Goal: Task Accomplishment & Management: Manage account settings

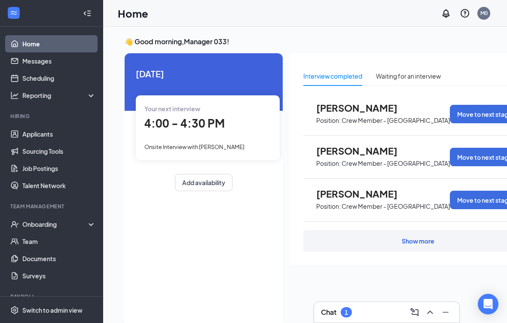
click at [30, 218] on div "Onboarding" at bounding box center [51, 224] width 103 height 17
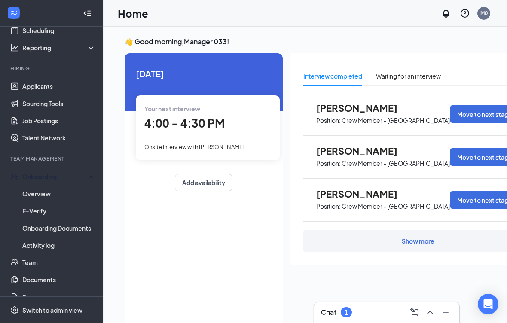
scroll to position [46, 0]
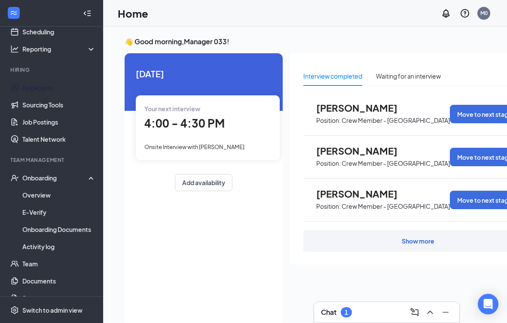
click at [36, 88] on link "Applicants" at bounding box center [58, 87] width 73 height 17
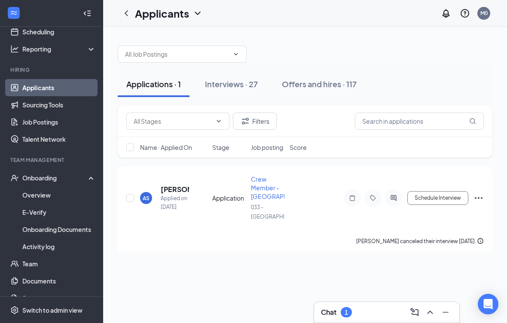
click at [235, 80] on div "Interviews · 27" at bounding box center [231, 84] width 53 height 11
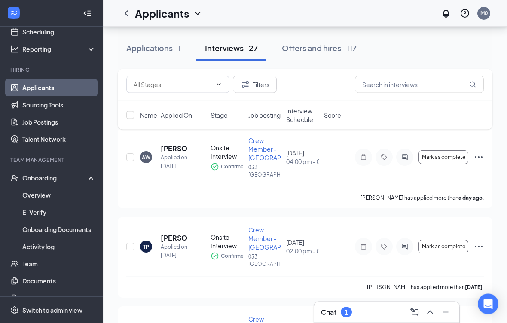
scroll to position [47, 0]
click at [382, 146] on div "Edit tags" at bounding box center [384, 141] width 29 height 14
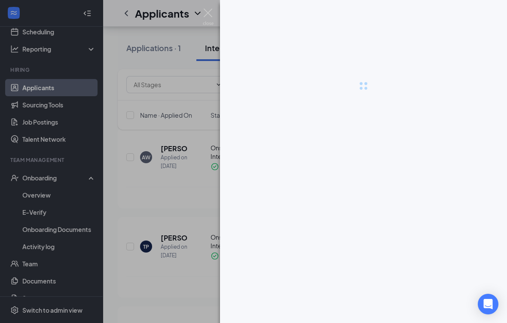
click at [384, 158] on div at bounding box center [363, 86] width 287 height 172
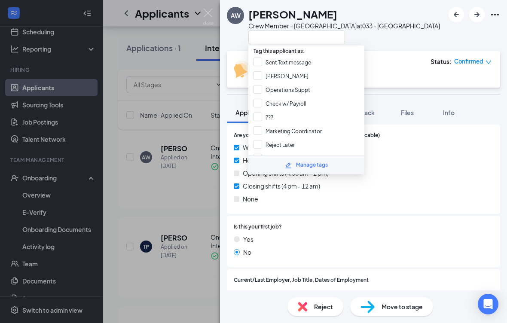
click at [195, 38] on div "AW Alanya Williams Crew Member - Princeton at 033 - Princeton Onsite Interview …" at bounding box center [253, 161] width 507 height 323
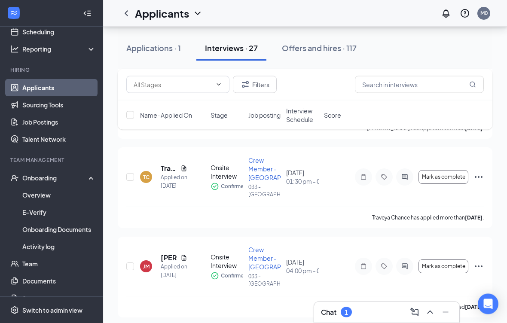
scroll to position [206, 0]
click at [386, 177] on icon "Tag" at bounding box center [384, 177] width 6 height 6
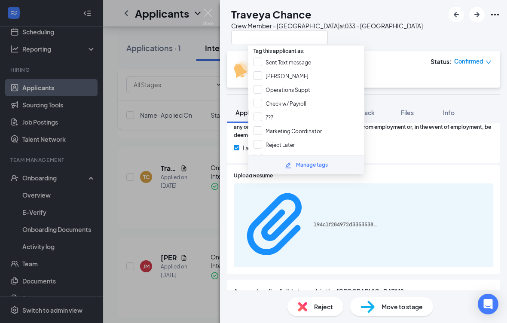
scroll to position [1198, 0]
click at [142, 259] on div "TC Traveya Chance Crew Member - Princeton at 033 - Princeton Onsite Interview w…" at bounding box center [253, 161] width 507 height 323
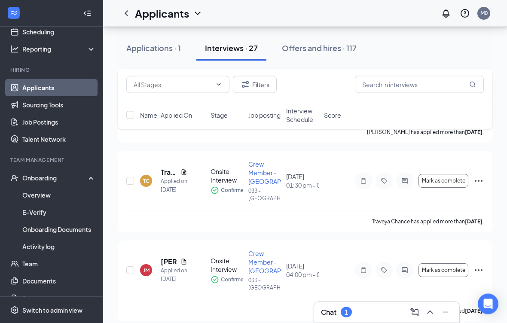
scroll to position [202, 0]
click at [388, 181] on icon "Tag" at bounding box center [384, 180] width 10 height 7
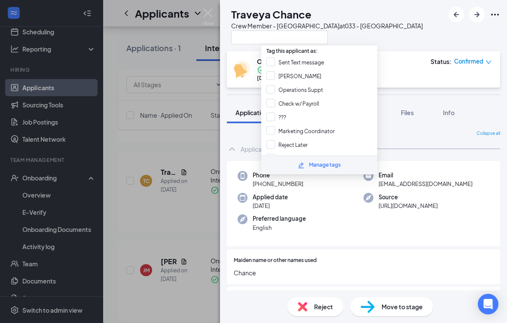
click at [384, 183] on span "traveyachance@gmail.com" at bounding box center [425, 184] width 94 height 9
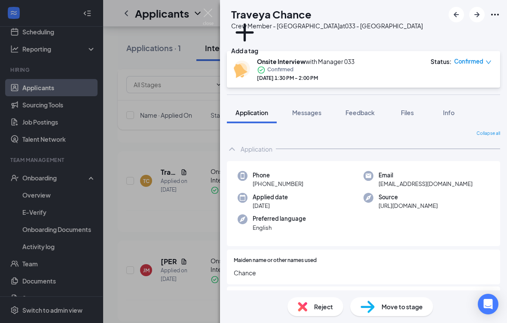
click at [403, 311] on span "Move to stage" at bounding box center [401, 306] width 41 height 9
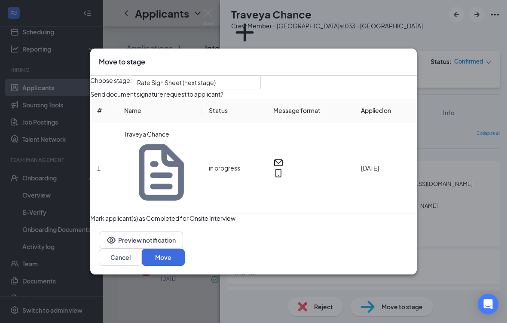
click at [185, 257] on button "Move" at bounding box center [163, 257] width 43 height 17
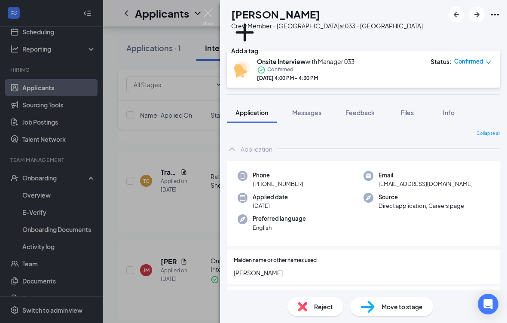
click at [156, 180] on div "JM jazmín Miranda Crew Member - Princeton at 033 - Princeton Add a tag Onsite I…" at bounding box center [253, 161] width 507 height 323
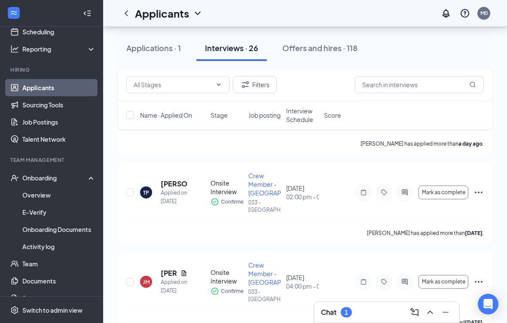
scroll to position [63, 0]
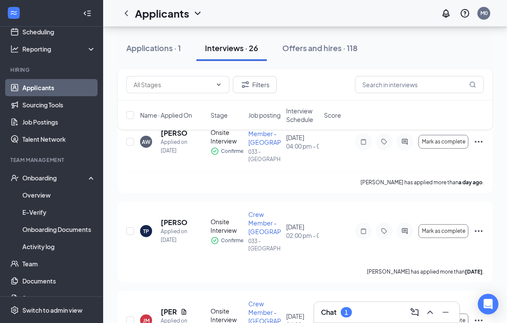
click at [329, 46] on div "Offers and hires · 118" at bounding box center [319, 48] width 75 height 11
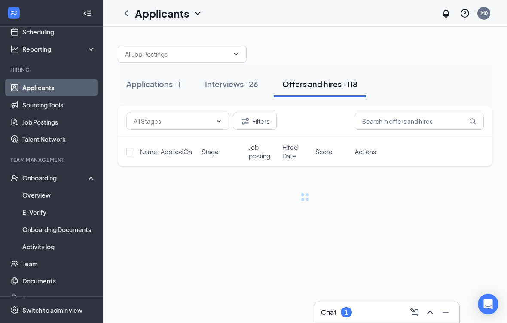
scroll to position [11, 0]
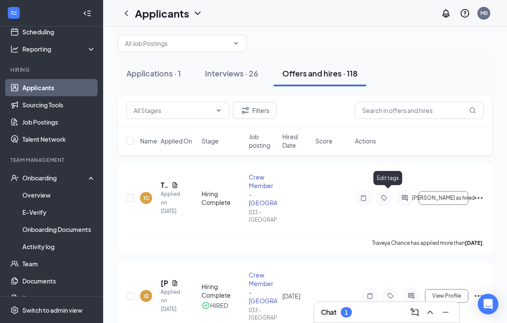
click at [389, 196] on icon "Tag" at bounding box center [384, 198] width 10 height 7
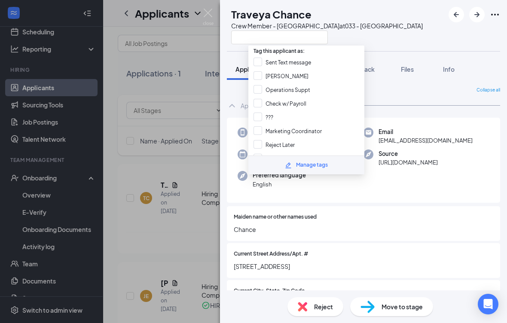
scroll to position [11, 0]
click at [404, 308] on span "Move to stage" at bounding box center [401, 306] width 41 height 9
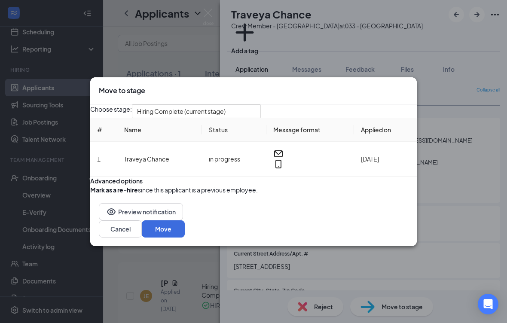
click at [185, 238] on button "Move" at bounding box center [163, 228] width 43 height 17
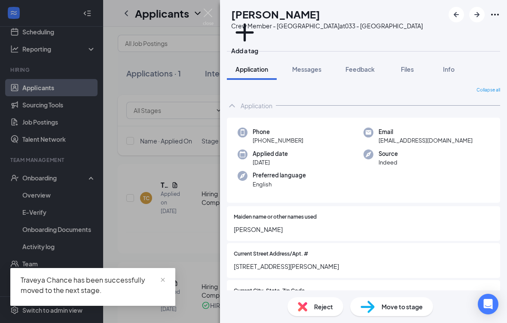
click at [203, 234] on div "JE Jaiden Escobar Crew Member - Princeton at 033 - Princeton Add a tag Applicat…" at bounding box center [253, 161] width 507 height 323
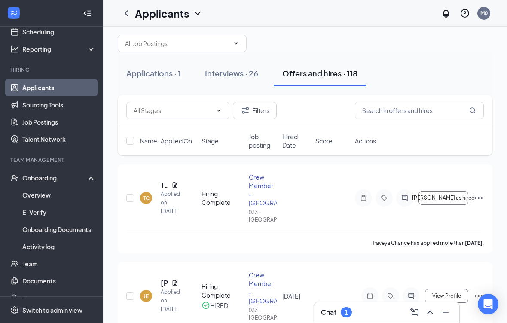
click at [337, 75] on div "Offers and hires · 118" at bounding box center [319, 73] width 75 height 11
click at [454, 196] on span "Mark as hired" at bounding box center [443, 198] width 63 height 6
click at [447, 197] on button "Mark as hired" at bounding box center [443, 198] width 50 height 14
click at [448, 195] on span "Mark as hired" at bounding box center [443, 198] width 63 height 6
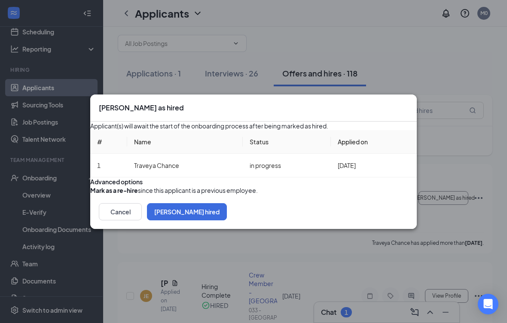
click at [227, 220] on button "Mark hired" at bounding box center [187, 211] width 80 height 17
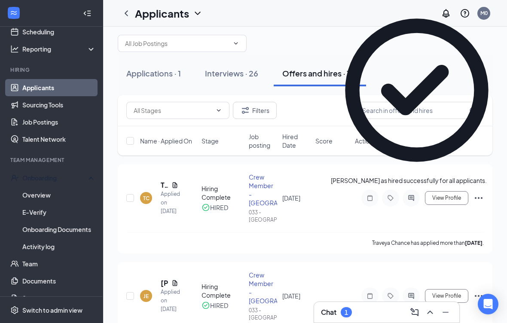
click at [34, 180] on div "Onboarding" at bounding box center [55, 178] width 66 height 9
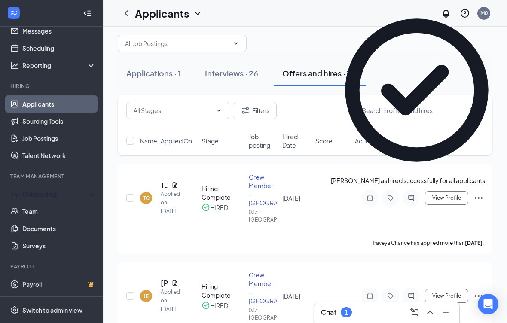
scroll to position [19, 0]
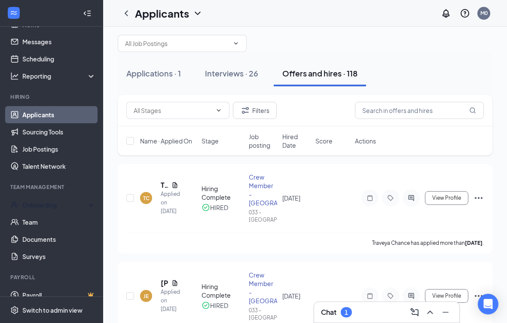
click at [31, 207] on div "Onboarding" at bounding box center [55, 205] width 66 height 9
click at [28, 225] on link "Overview" at bounding box center [58, 221] width 73 height 17
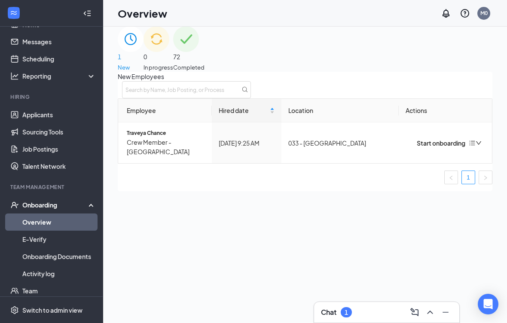
click at [427, 146] on div "Start onboarding" at bounding box center [435, 142] width 60 height 9
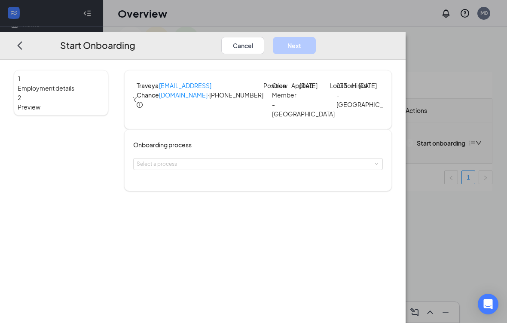
click at [263, 168] on div "Select a process" at bounding box center [256, 164] width 239 height 9
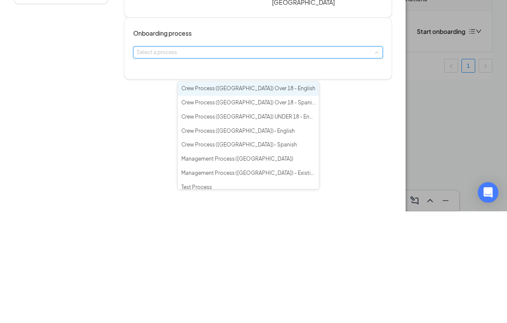
click at [275, 197] on span "Crew Process (NC) Over 18 - English" at bounding box center [248, 200] width 134 height 6
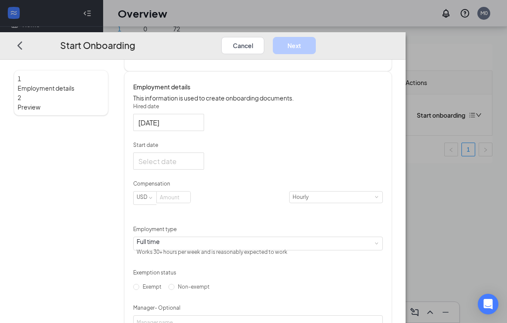
scroll to position [120, 0]
click at [197, 166] on input "Start date" at bounding box center [167, 160] width 59 height 11
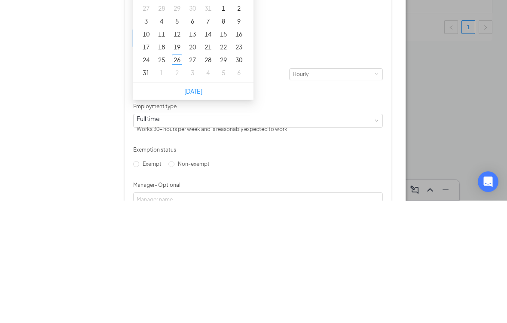
type input "Aug 28, 2025"
click at [216, 176] on td "28" at bounding box center [207, 182] width 15 height 13
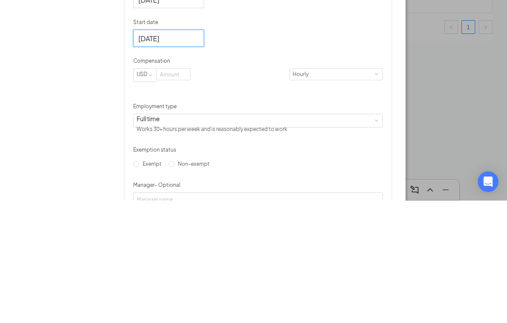
click at [190, 191] on input at bounding box center [174, 196] width 34 height 11
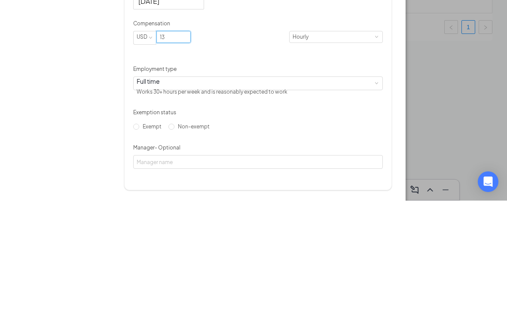
scroll to position [189, 0]
type input "13"
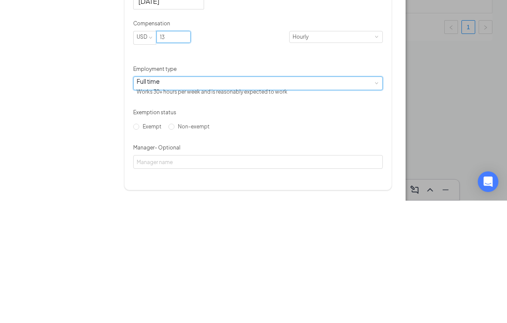
click at [275, 199] on div "Full time Works 30+ hours per week and is reasonably expected to work" at bounding box center [258, 205] width 243 height 13
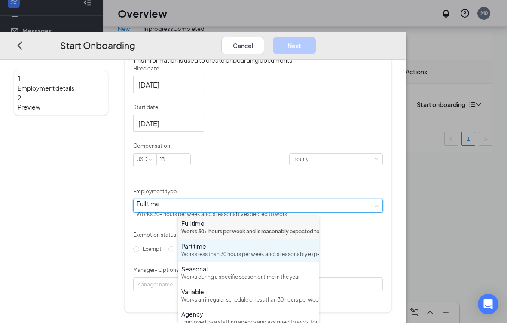
click at [233, 259] on div "Part time Works less than 30 hours per week and is reasonably expected to work" at bounding box center [248, 250] width 134 height 17
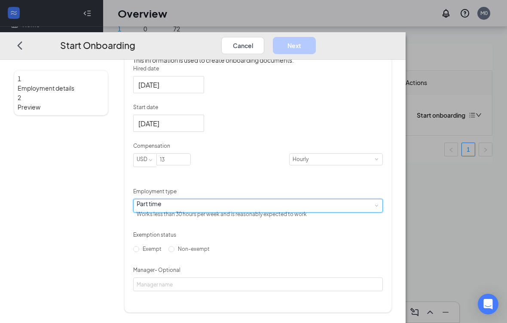
click at [184, 252] on span "Non-exempt" at bounding box center [193, 249] width 39 height 6
click at [174, 252] on input "Non-exempt" at bounding box center [171, 249] width 6 height 6
radio input "true"
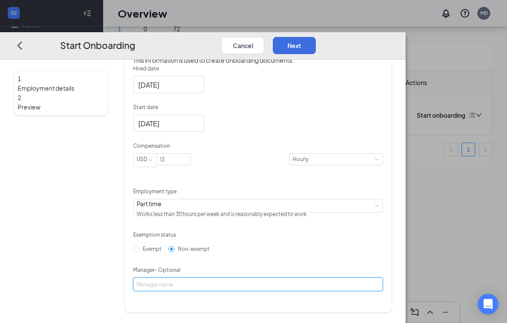
click at [265, 291] on input "Manager - Optional" at bounding box center [258, 284] width 250 height 14
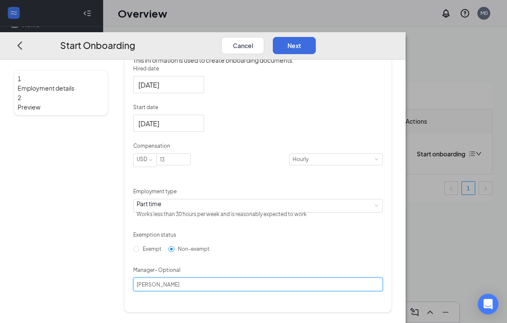
type input "Margarita Santos"
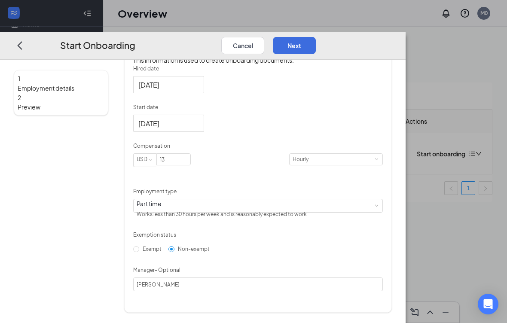
click at [316, 37] on button "Next" at bounding box center [294, 45] width 43 height 17
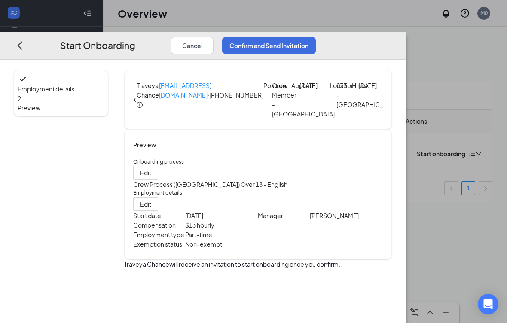
click at [316, 37] on button "Confirm and Send Invitation" at bounding box center [269, 45] width 94 height 17
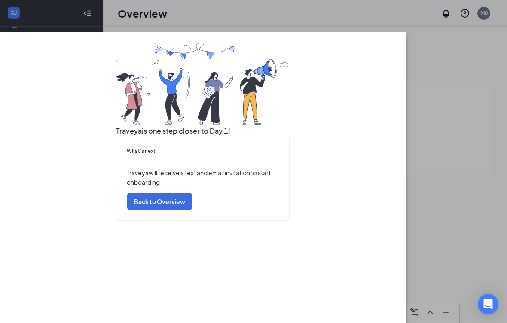
click at [405, 164] on div "Traveya is one step closer to Day 1! What’s next Traveya will receive a text an…" at bounding box center [202, 177] width 405 height 291
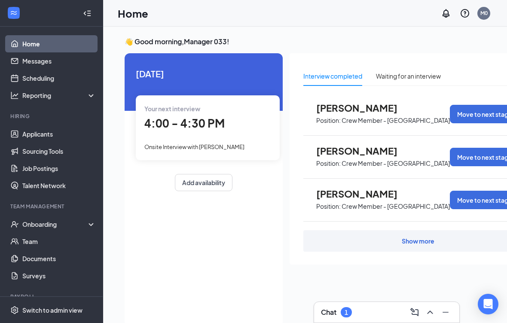
click at [26, 222] on div "Onboarding" at bounding box center [55, 224] width 66 height 9
click at [30, 241] on link "Overview" at bounding box center [58, 241] width 73 height 17
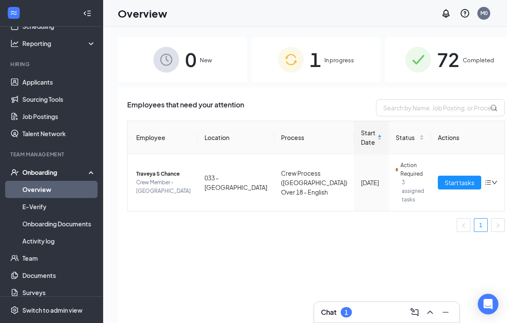
scroll to position [64, 0]
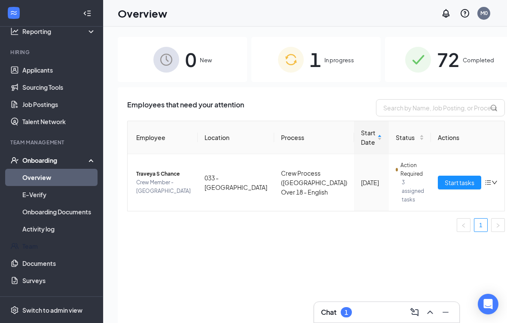
click at [33, 253] on link "Team" at bounding box center [58, 246] width 73 height 17
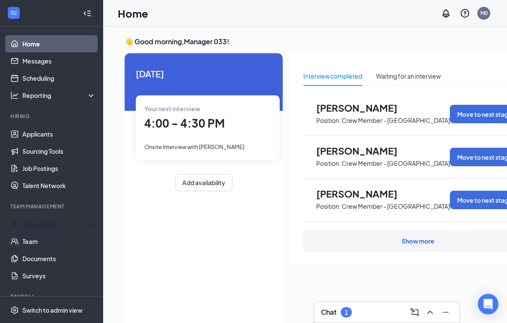
click at [31, 226] on div "Onboarding" at bounding box center [55, 224] width 66 height 9
click at [27, 243] on link "Overview" at bounding box center [58, 241] width 73 height 17
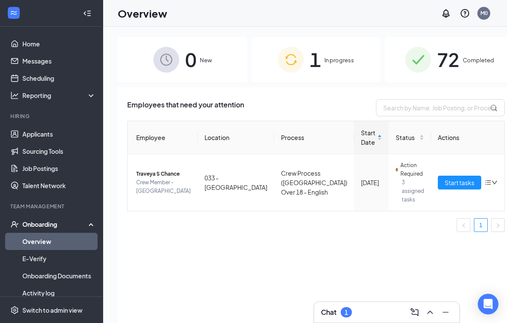
click at [445, 183] on span "Start tasks" at bounding box center [460, 182] width 30 height 9
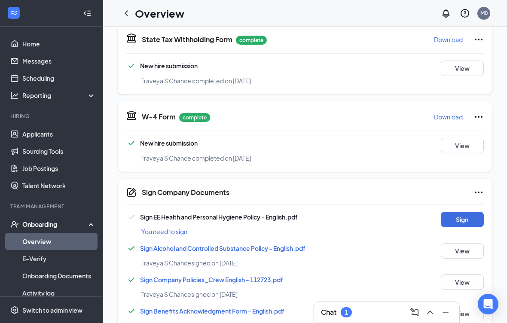
click at [461, 223] on button "Sign" at bounding box center [462, 219] width 43 height 15
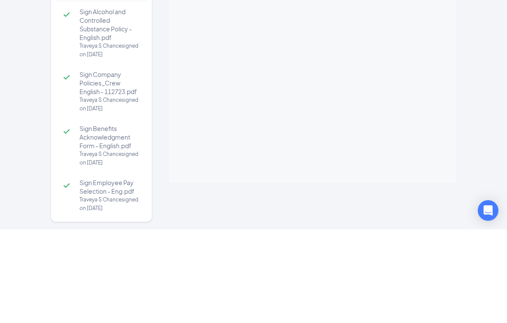
scroll to position [5, 0]
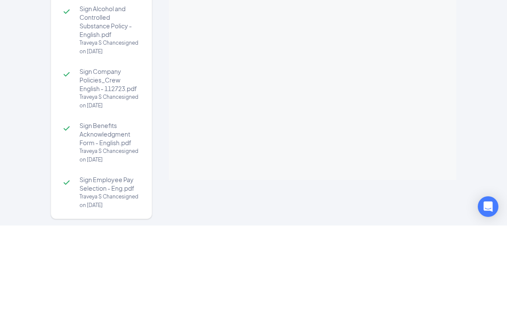
click at [492, 52] on div "Sign EE Health and Personal Hygiene Policy - English.pdf You need to sign Sign …" at bounding box center [253, 183] width 507 height 280
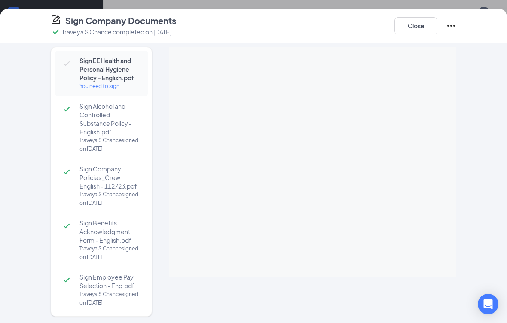
click at [490, 35] on h2 "Sign Company Documents Traveya S Chance completed on Aug 26, 2025 Close" at bounding box center [253, 26] width 507 height 22
click at [101, 286] on span "Sign Employee Pay Selection - Eng.pdf" at bounding box center [109, 281] width 60 height 17
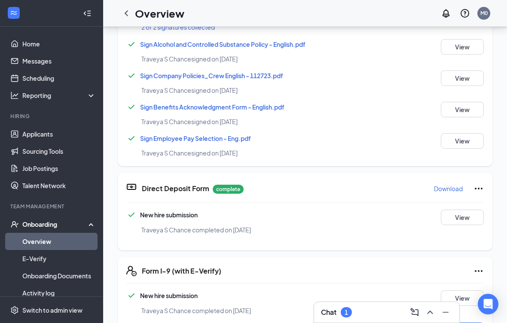
scroll to position [125, 0]
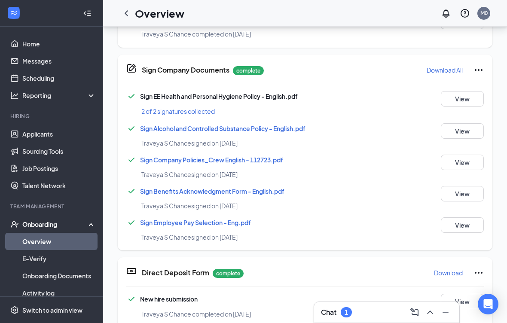
click at [455, 225] on button "View" at bounding box center [462, 224] width 43 height 15
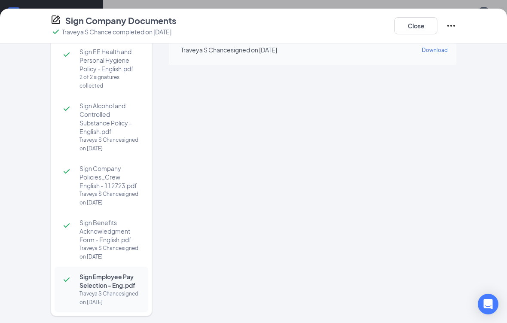
scroll to position [14, 0]
click at [417, 27] on button "Close" at bounding box center [415, 25] width 43 height 17
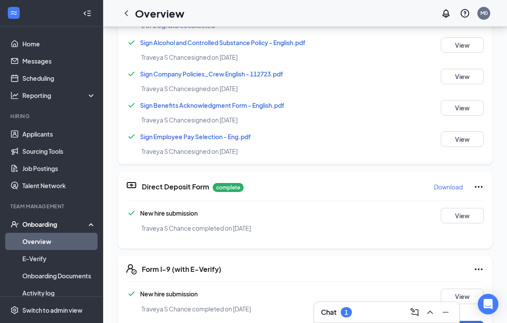
scroll to position [209, 0]
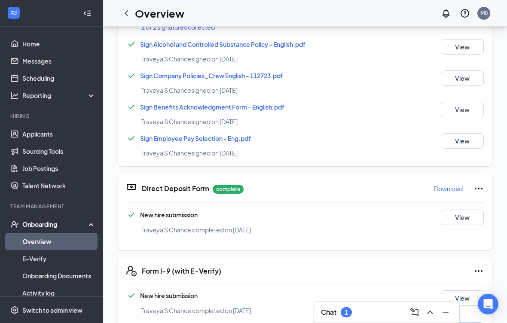
click at [461, 215] on button "View" at bounding box center [462, 217] width 43 height 15
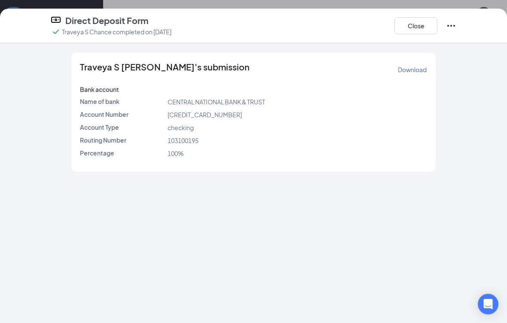
click at [423, 26] on button "Close" at bounding box center [415, 25] width 43 height 17
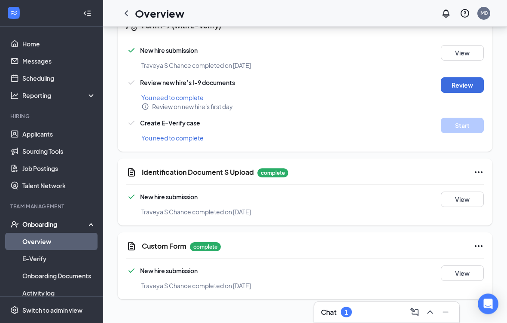
click at [473, 200] on button "View" at bounding box center [462, 199] width 43 height 15
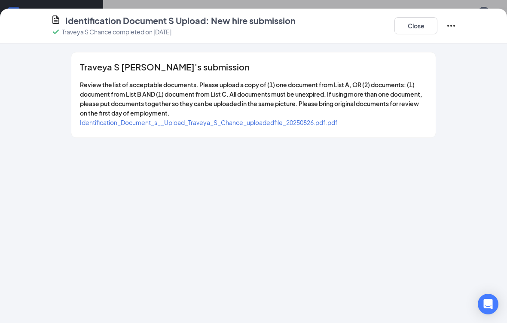
click at [317, 123] on span "Identification_Document_s__Upload_Traveya_S_Chance_uploadedfile_20250826.pdf.pdf" at bounding box center [209, 123] width 258 height 8
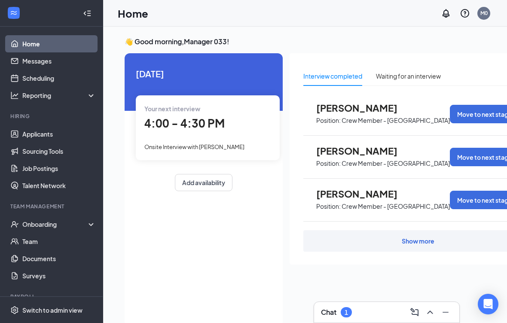
click at [27, 247] on link "Team" at bounding box center [58, 241] width 73 height 17
